Goal: Task Accomplishment & Management: Manage account settings

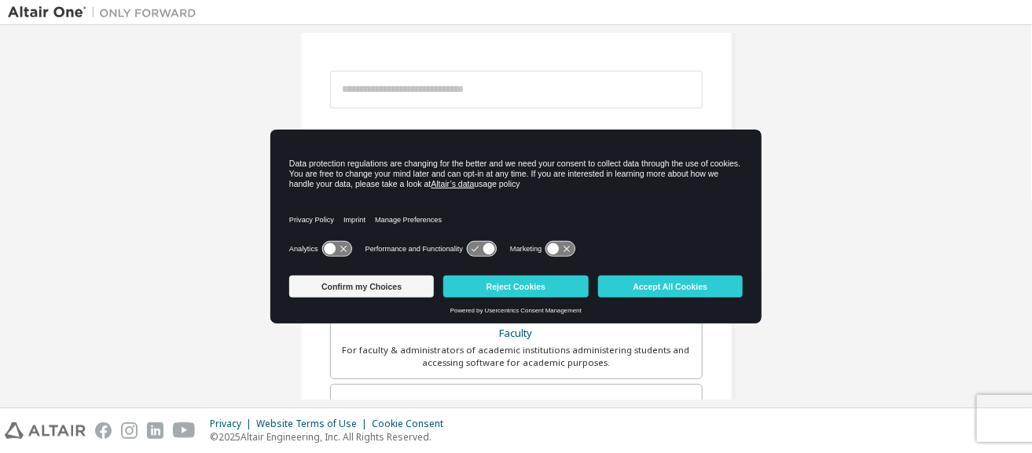
scroll to position [236, 0]
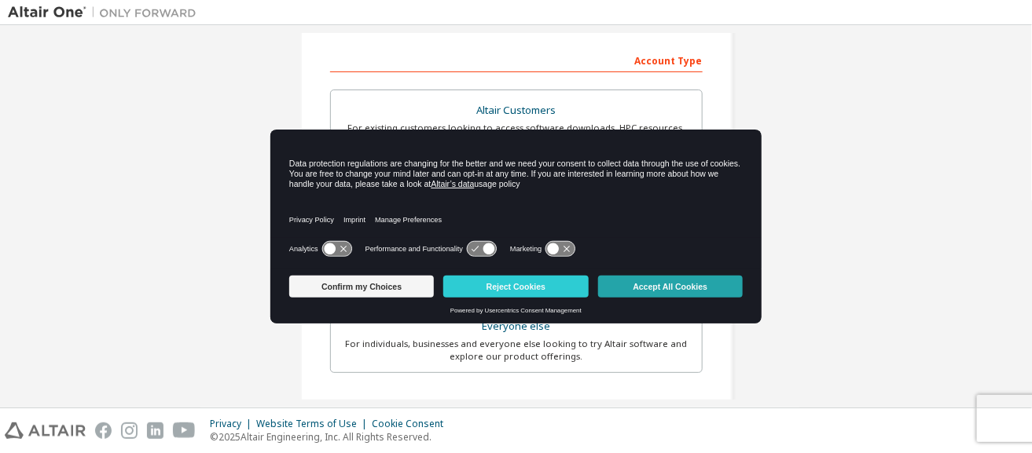
click at [708, 291] on button "Accept All Cookies" at bounding box center [670, 287] width 145 height 22
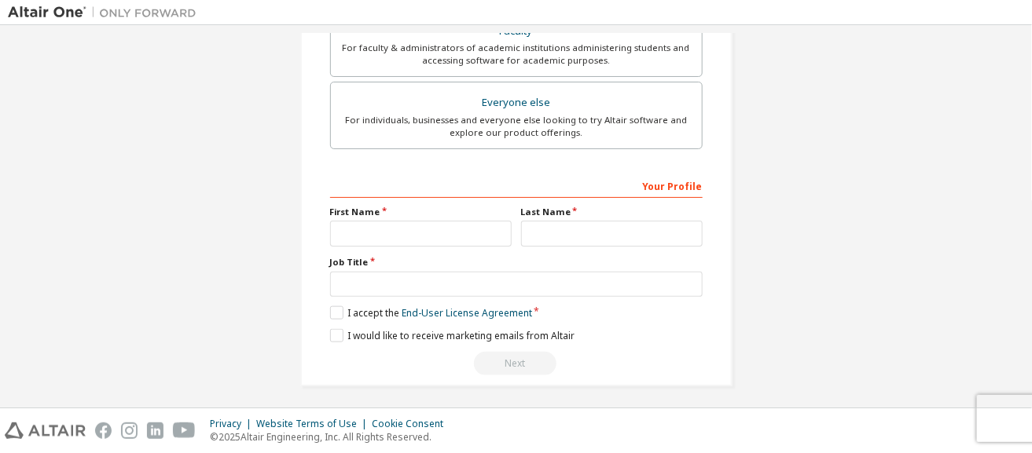
scroll to position [0, 0]
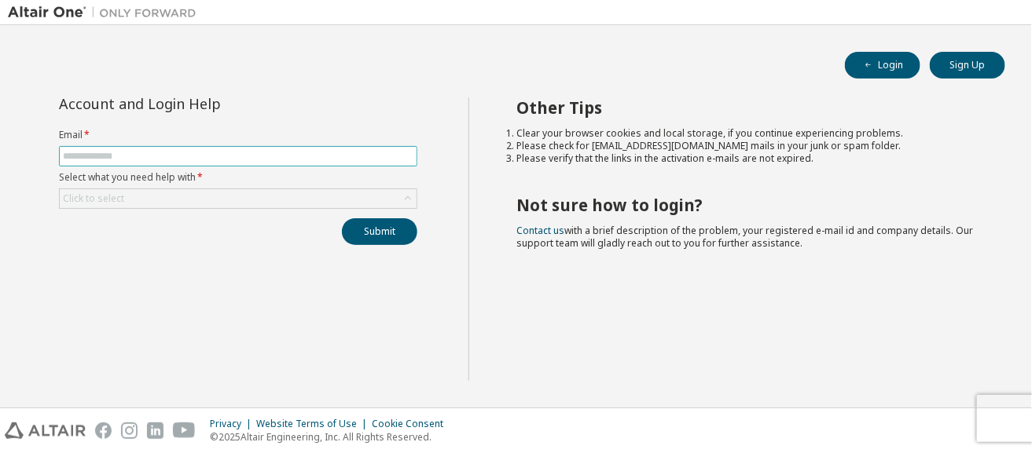
click at [141, 159] on input "text" at bounding box center [238, 156] width 350 height 13
type input "**********"
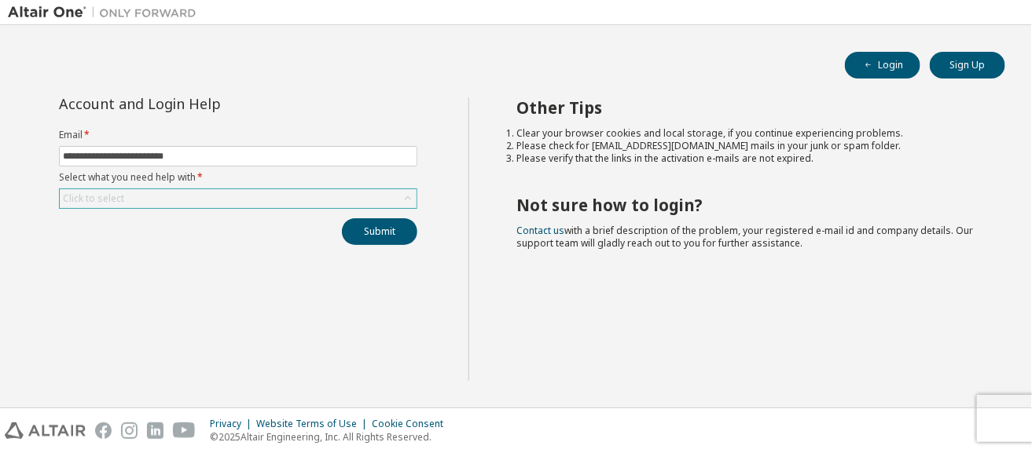
click at [154, 192] on div "Click to select" at bounding box center [238, 198] width 357 height 19
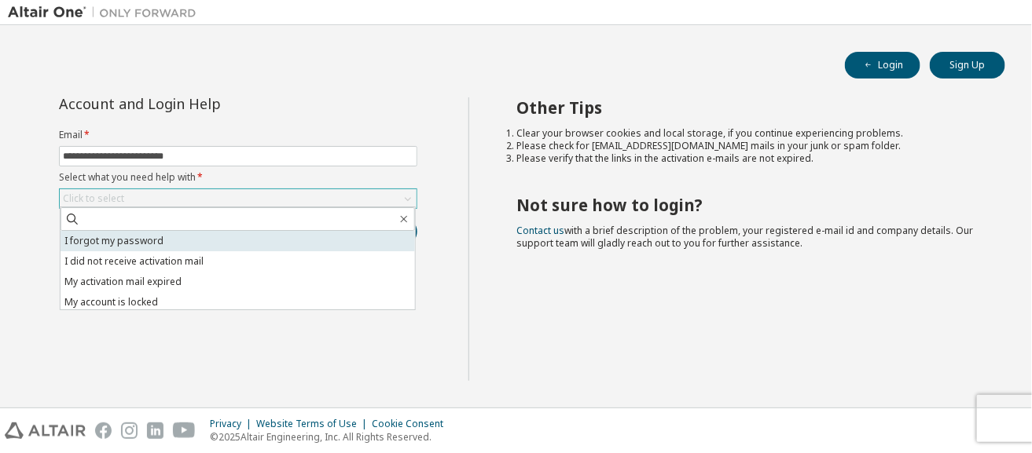
click at [150, 237] on li "I forgot my password" at bounding box center [237, 241] width 354 height 20
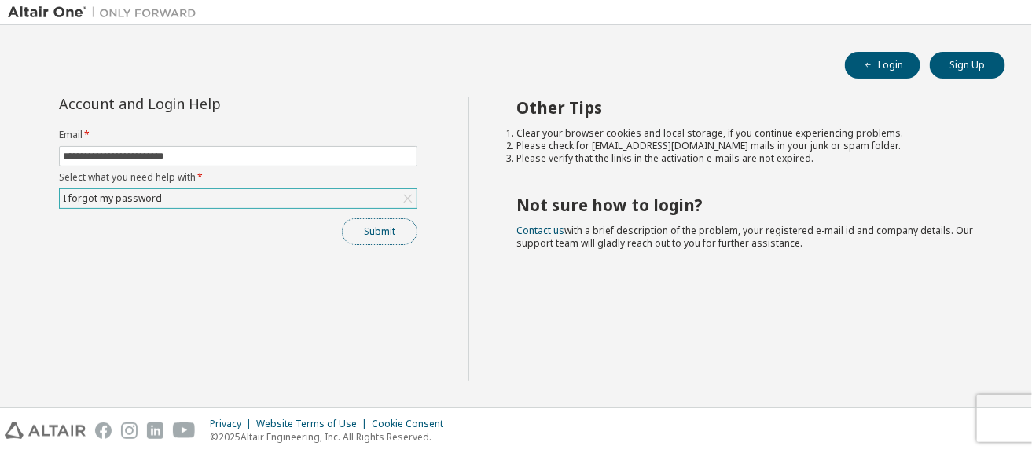
click at [365, 234] on button "Submit" at bounding box center [379, 231] width 75 height 27
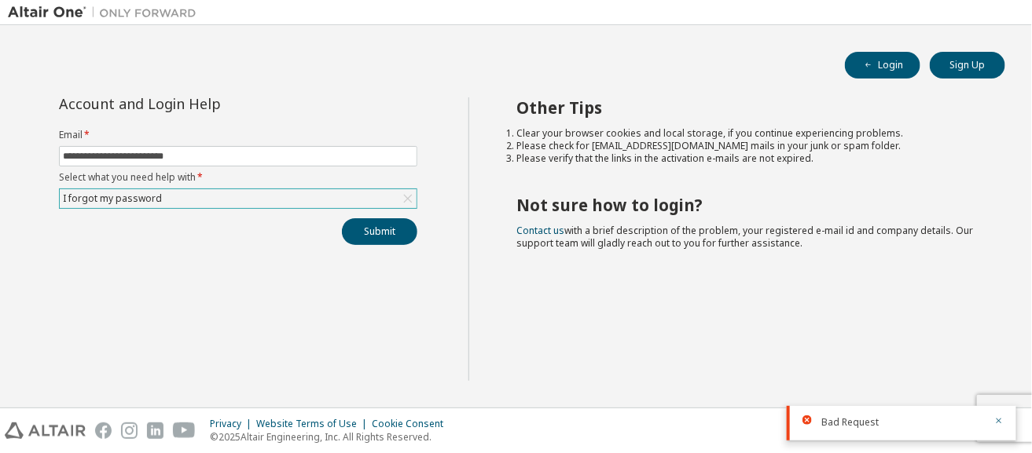
click at [242, 195] on div "I forgot my password" at bounding box center [238, 198] width 357 height 19
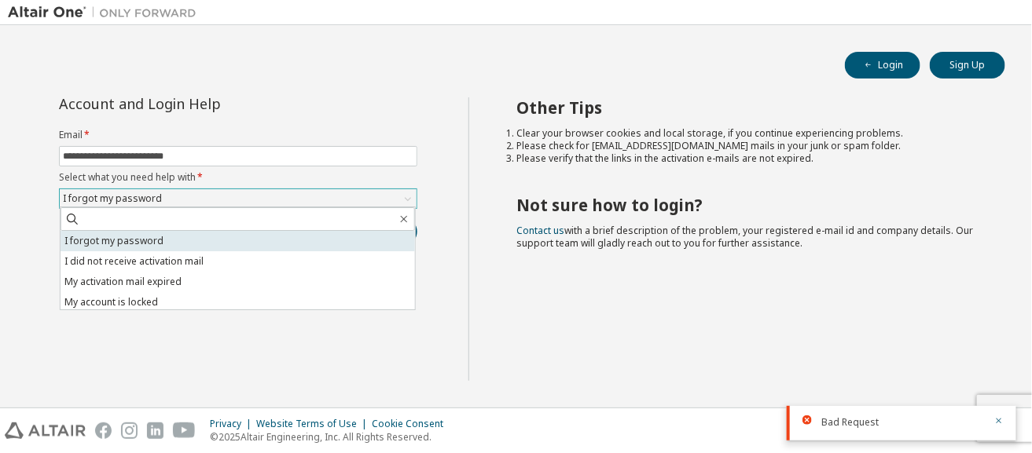
click at [196, 248] on li "I forgot my password" at bounding box center [237, 241] width 354 height 20
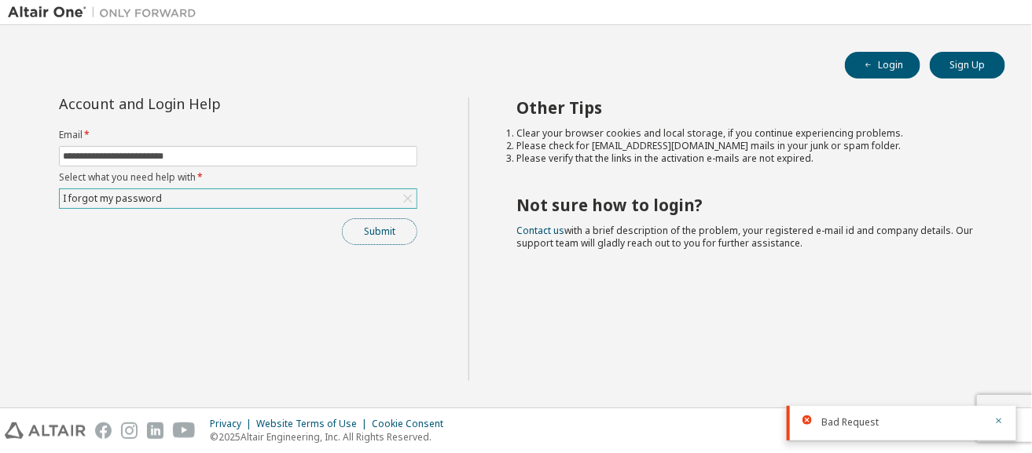
click at [382, 233] on button "Submit" at bounding box center [379, 231] width 75 height 27
